Goal: Communication & Community: Share content

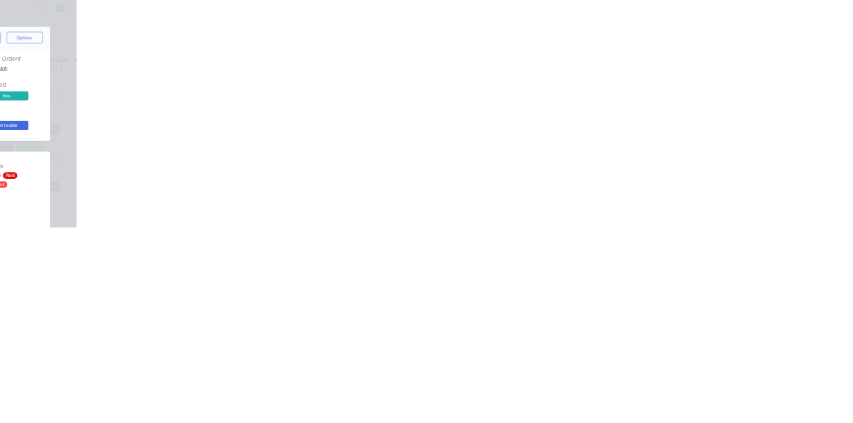
scroll to position [322, 0]
click at [139, 112] on div "Collaborate" at bounding box center [113, 117] width 53 height 12
click at [600, 393] on div at bounding box center [429, 386] width 342 height 14
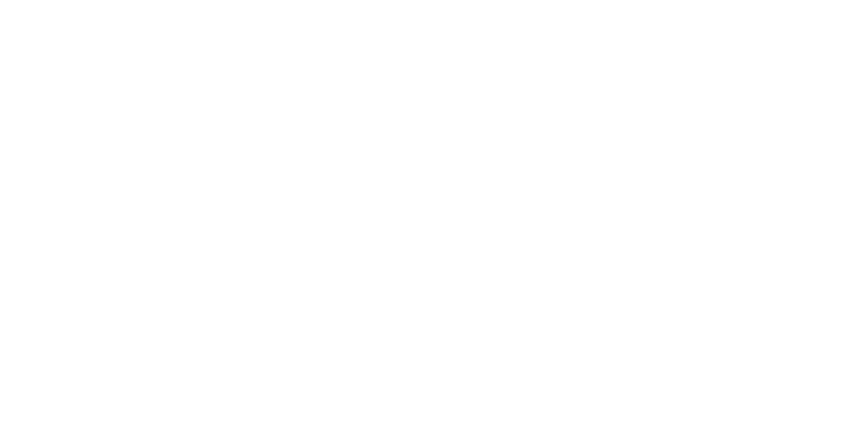
click at [750, 395] on button "Send" at bounding box center [723, 385] width 53 height 20
click at [713, 73] on button "Close" at bounding box center [689, 73] width 49 height 21
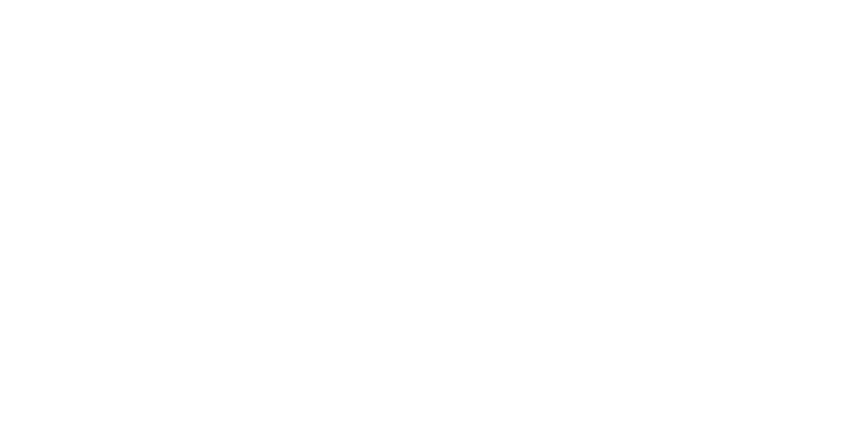
click at [177, 108] on button "Collaborate" at bounding box center [113, 116] width 127 height 33
